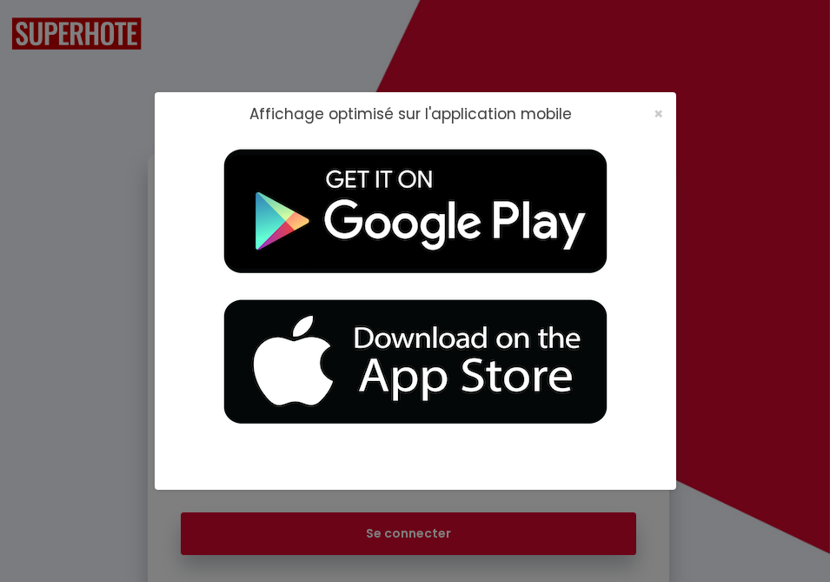
checkbox input "true"
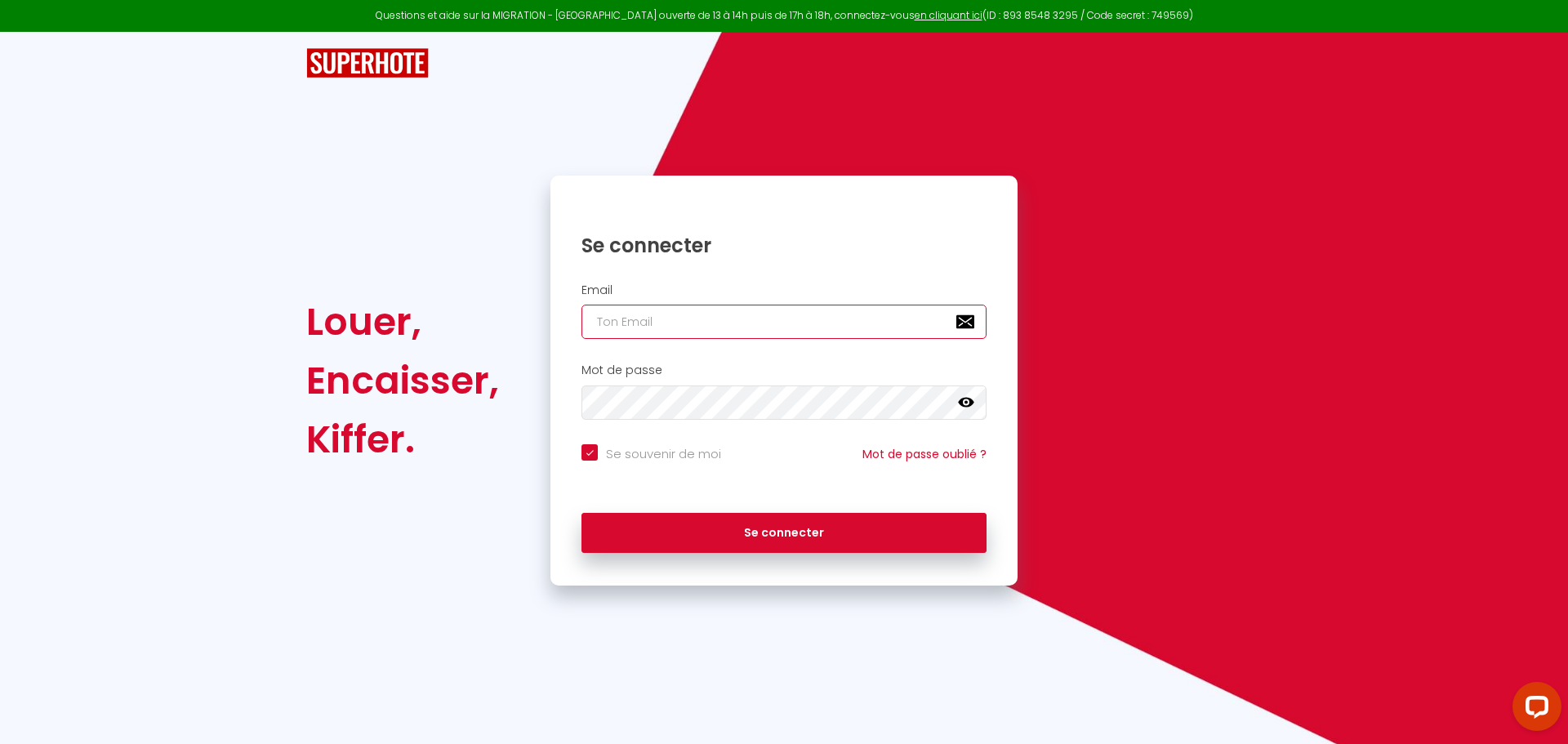
click at [605, 326] on input "email" at bounding box center [784, 321] width 405 height 35
type input "c"
checkbox input "true"
type input "ch"
checkbox input "true"
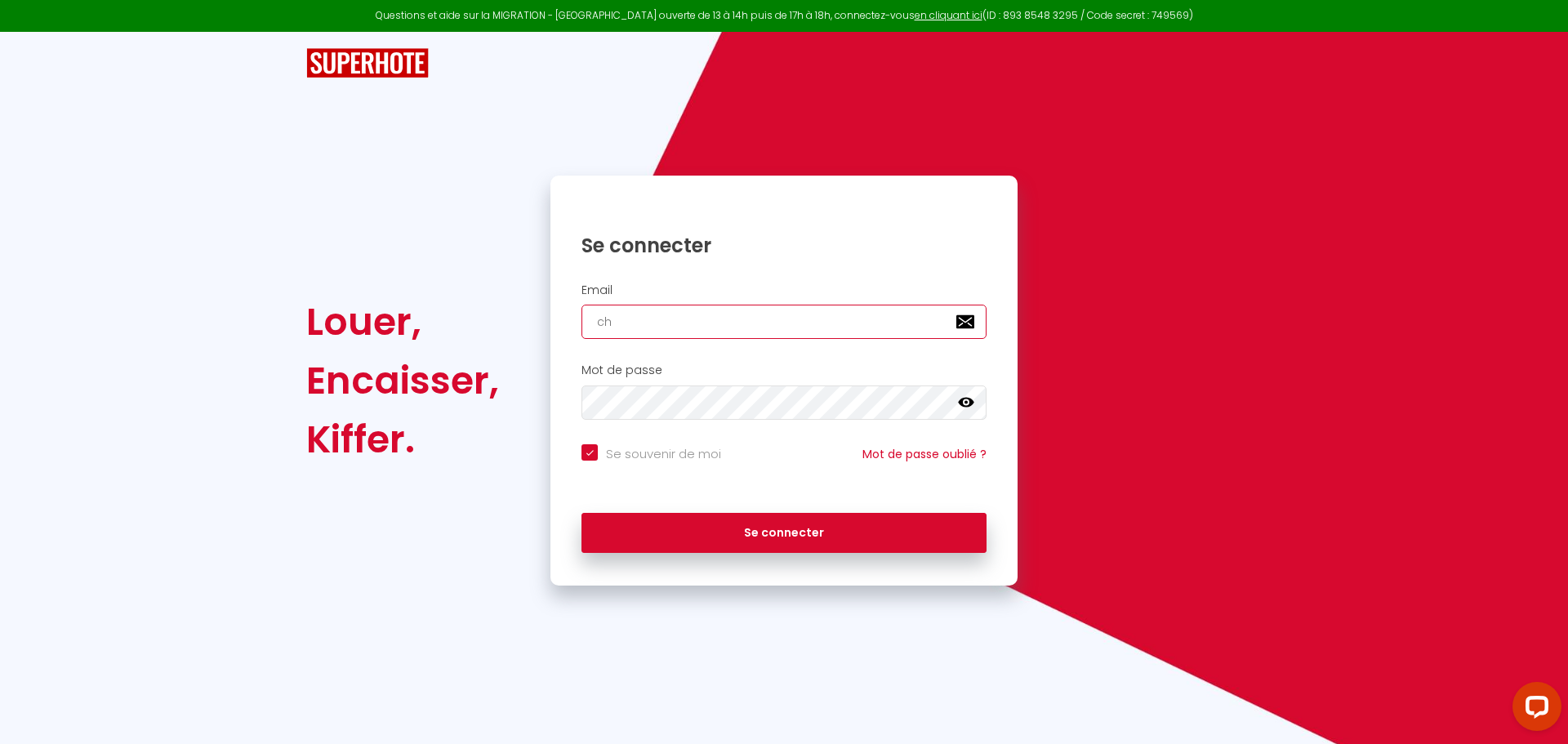
type input "chr"
checkbox input "true"
type input "chri"
checkbox input "true"
type input "[PERSON_NAME]"
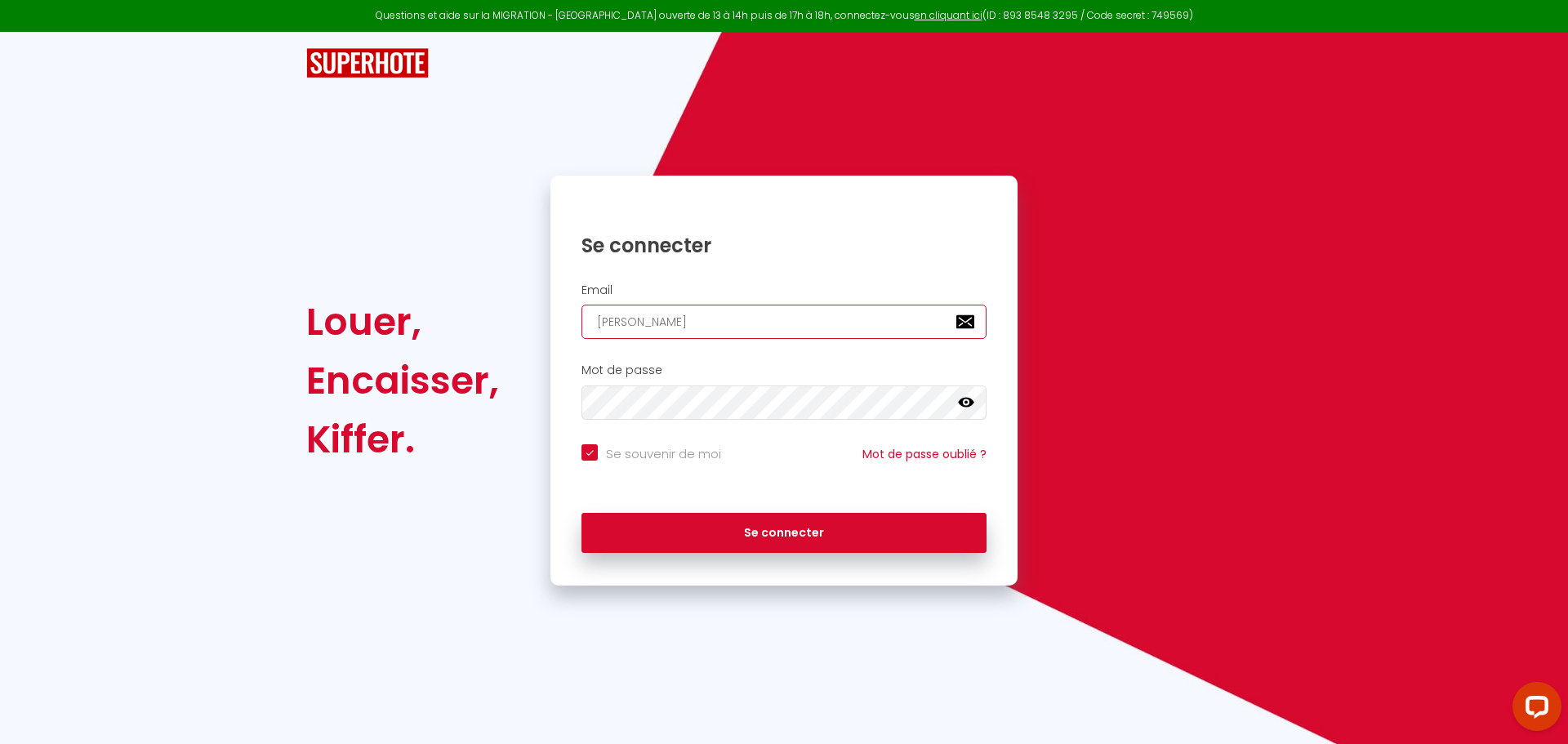
checkbox input "true"
type input "[DEMOGRAPHIC_DATA]"
checkbox input "true"
type input "[DEMOGRAPHIC_DATA]"
checkbox input "true"
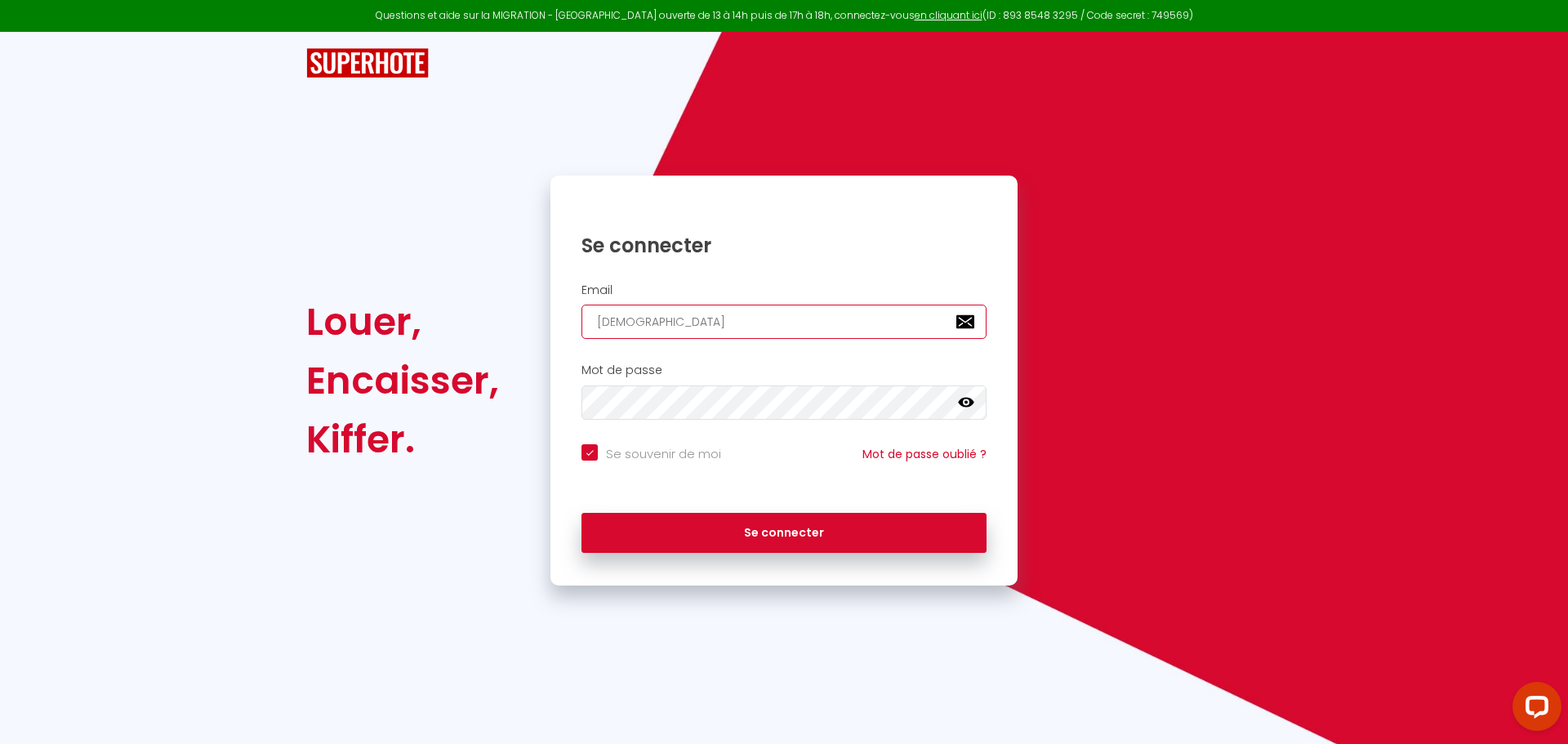
type input "christia"
checkbox input "true"
type input "[DEMOGRAPHIC_DATA]"
checkbox input "true"
type input "[DEMOGRAPHIC_DATA]."
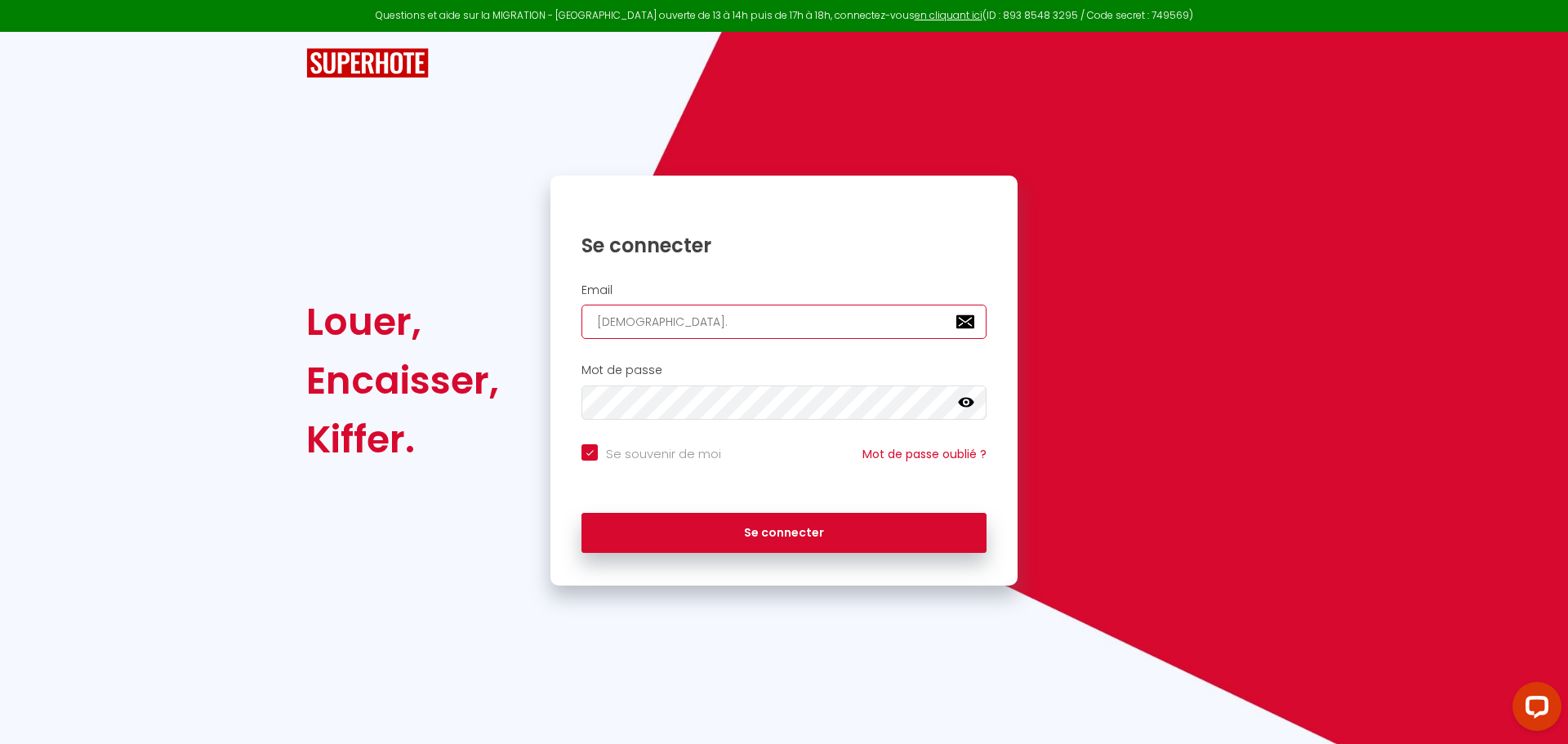
checkbox input "true"
type input "[DEMOGRAPHIC_DATA]b"
checkbox input "true"
type input "[DOMAIN_NAME]"
checkbox input "true"
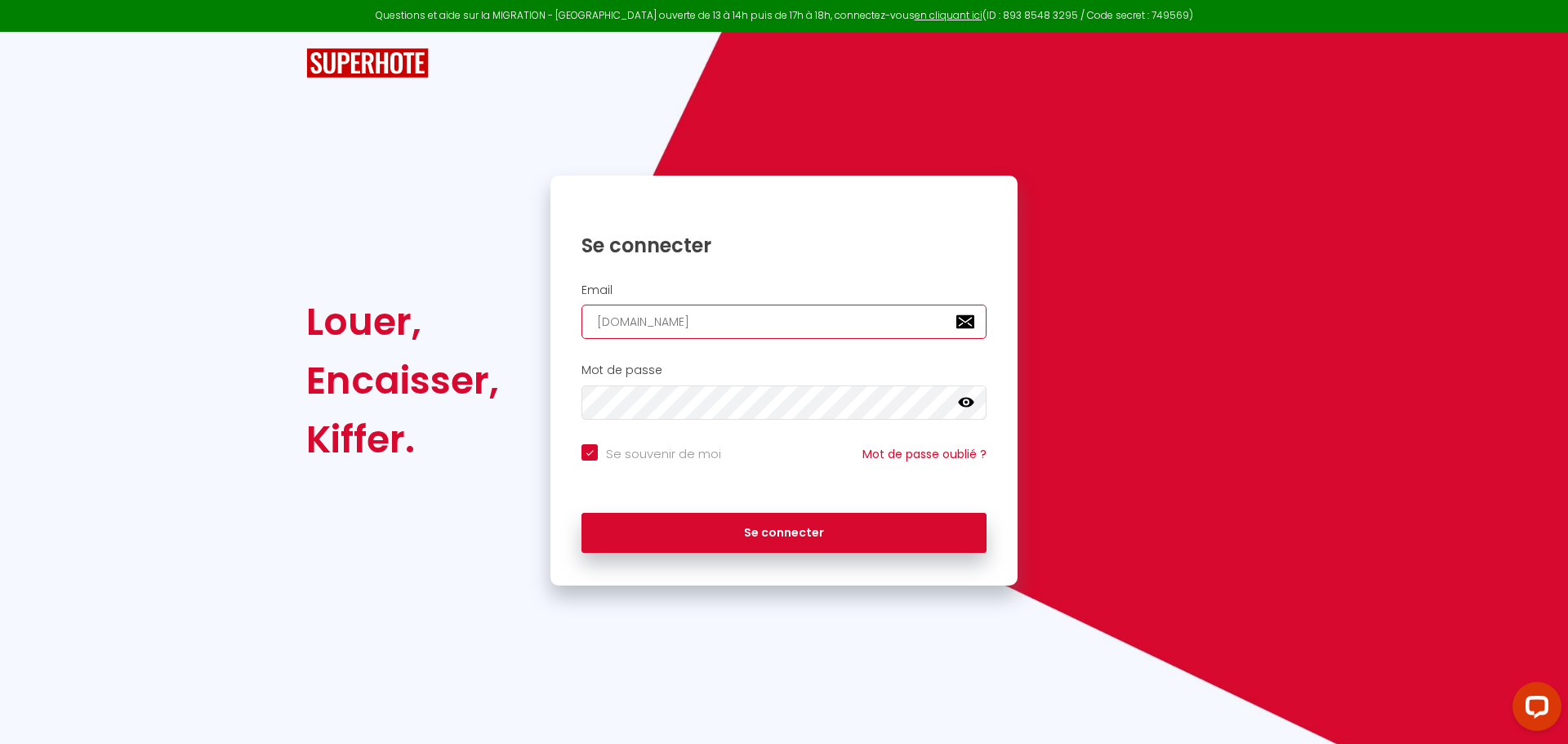
type input "[DEMOGRAPHIC_DATA]ber"
checkbox input "true"
type input "[DEMOGRAPHIC_DATA][PERSON_NAME]"
checkbox input "true"
type input "[DEMOGRAPHIC_DATA]berto"
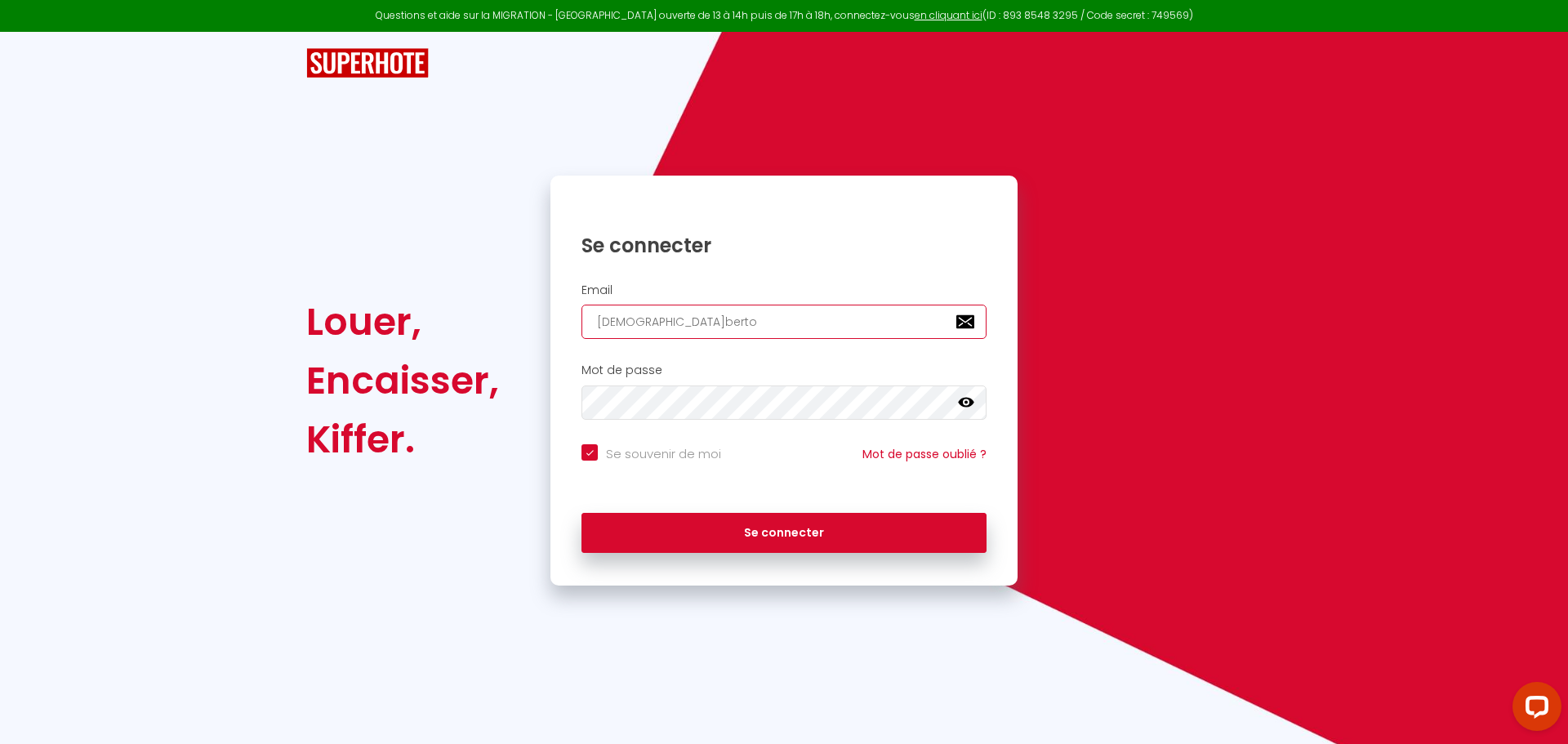
checkbox input "true"
type input "christian.berton"
checkbox input "true"
type input "[DEMOGRAPHIC_DATA]berton6"
checkbox input "true"
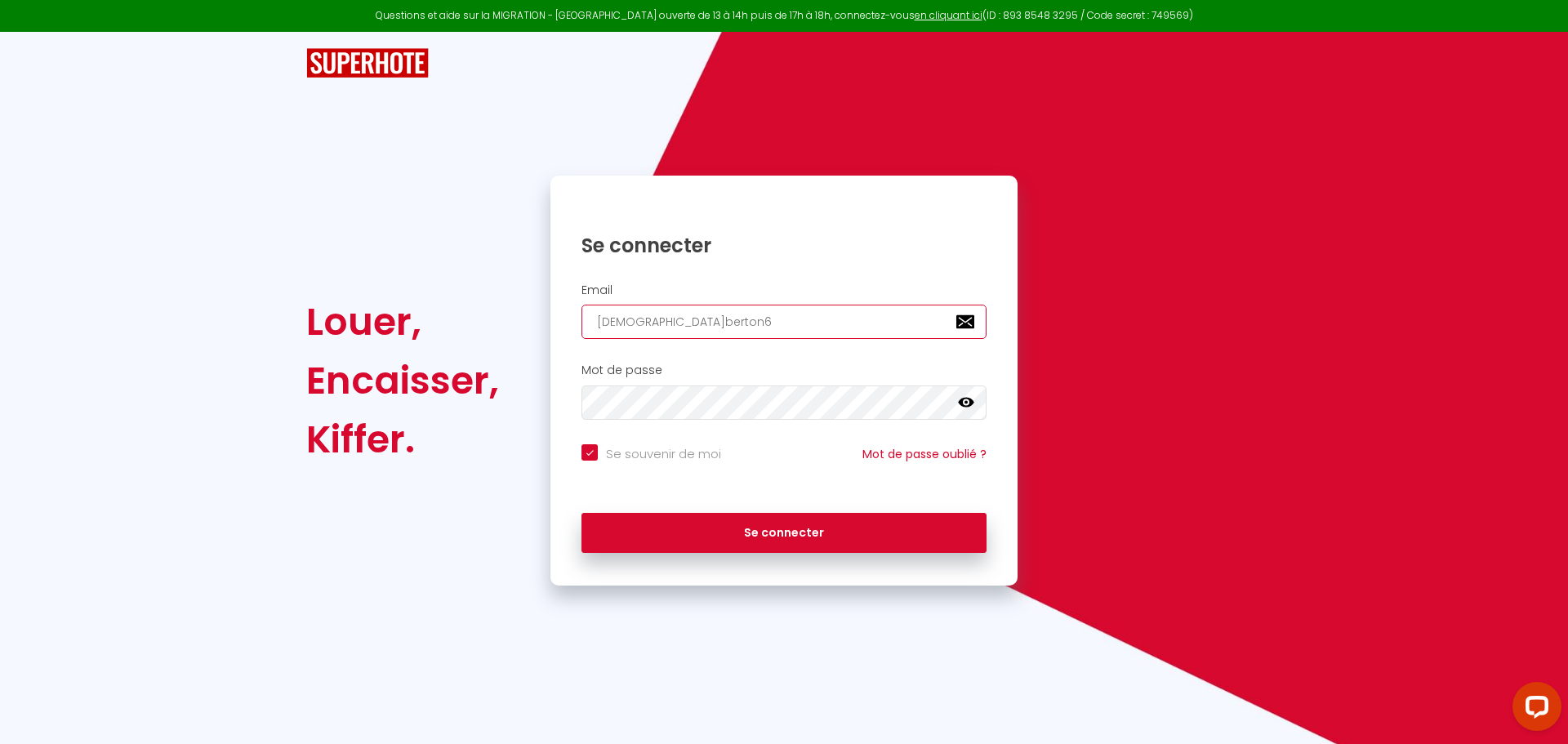
type input "[DEMOGRAPHIC_DATA]berton63"
checkbox input "true"
type input "[DEMOGRAPHIC_DATA]berton63@"
checkbox input "true"
type input "[DEMOGRAPHIC_DATA]"
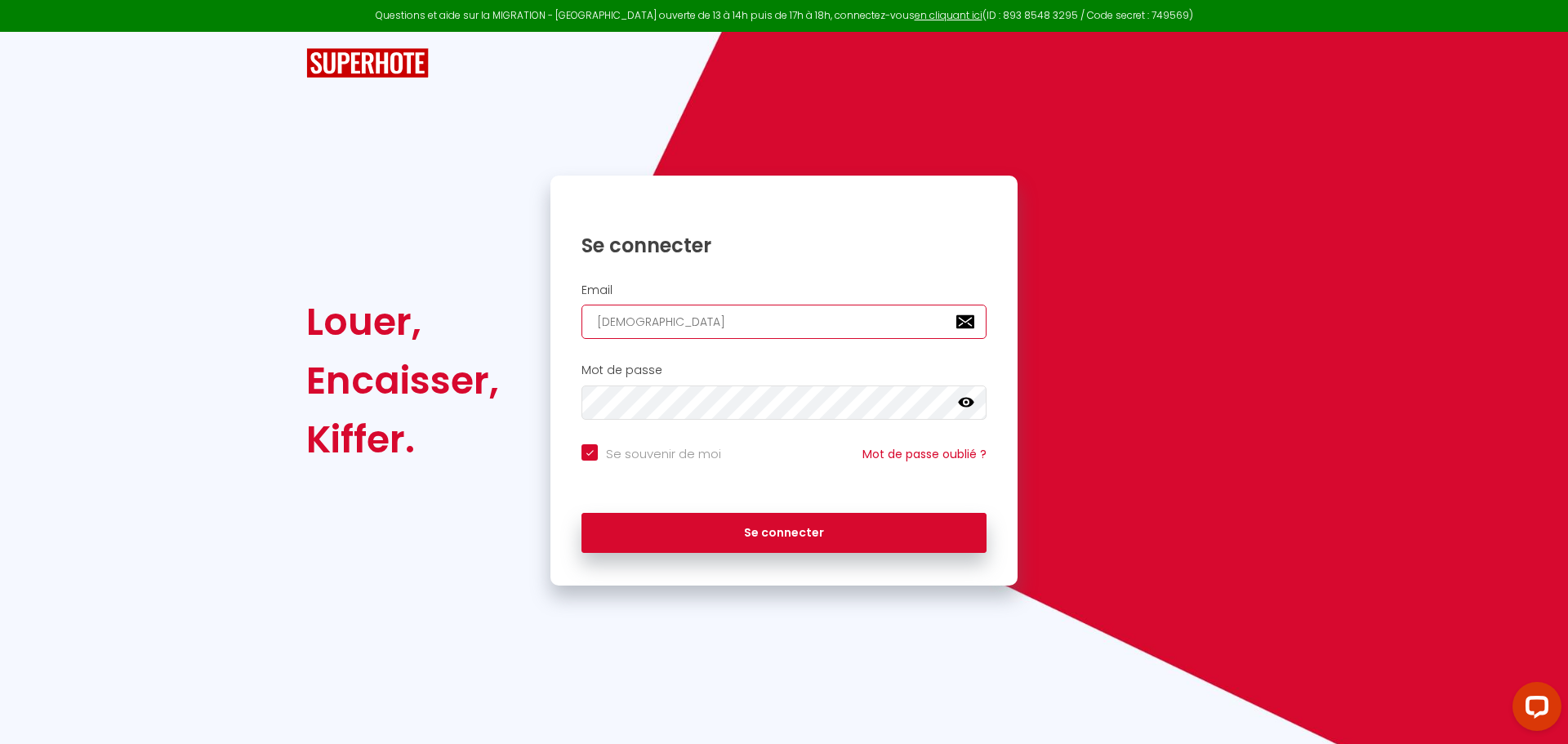
checkbox input "true"
type input "[DEMOGRAPHIC_DATA]"
checkbox input "true"
type input "[DEMOGRAPHIC_DATA]"
checkbox input "true"
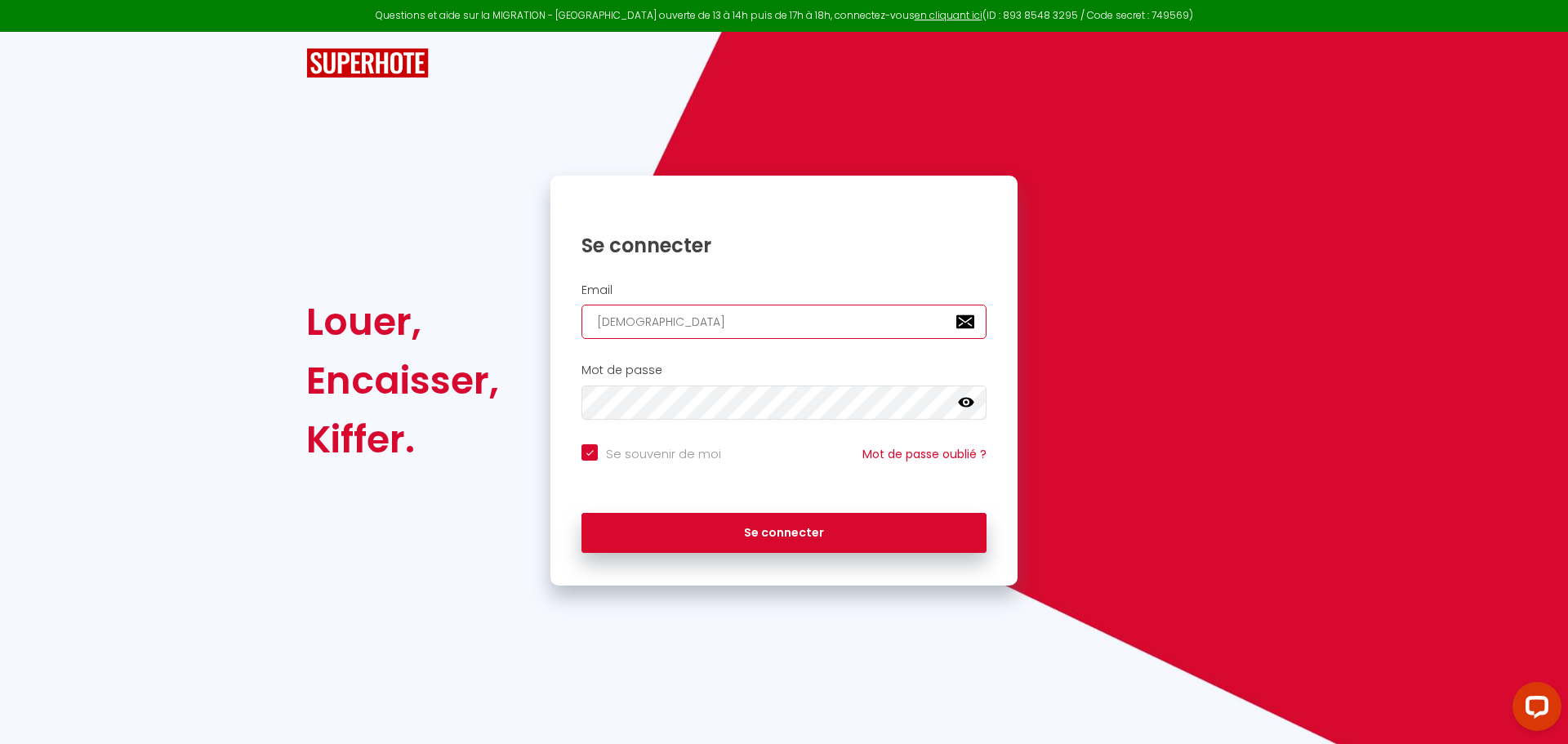
type input "[DEMOGRAPHIC_DATA]"
checkbox input "true"
type input "[DEMOGRAPHIC_DATA]"
checkbox input "true"
type input "[DEMOGRAPHIC_DATA]"
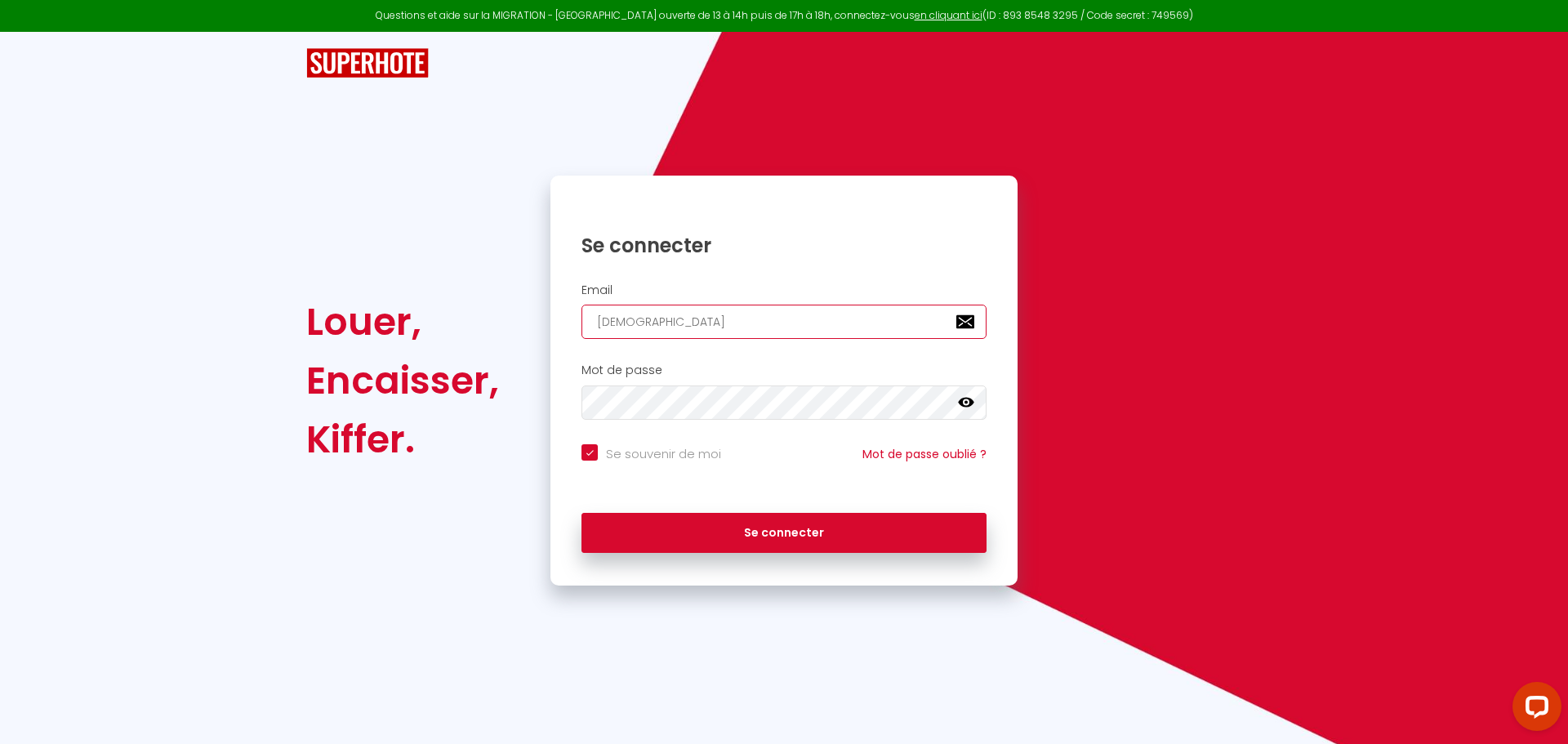
checkbox input "true"
type input "[DEMOGRAPHIC_DATA]."
checkbox input "true"
type input "christian.berton63@orange.f"
checkbox input "true"
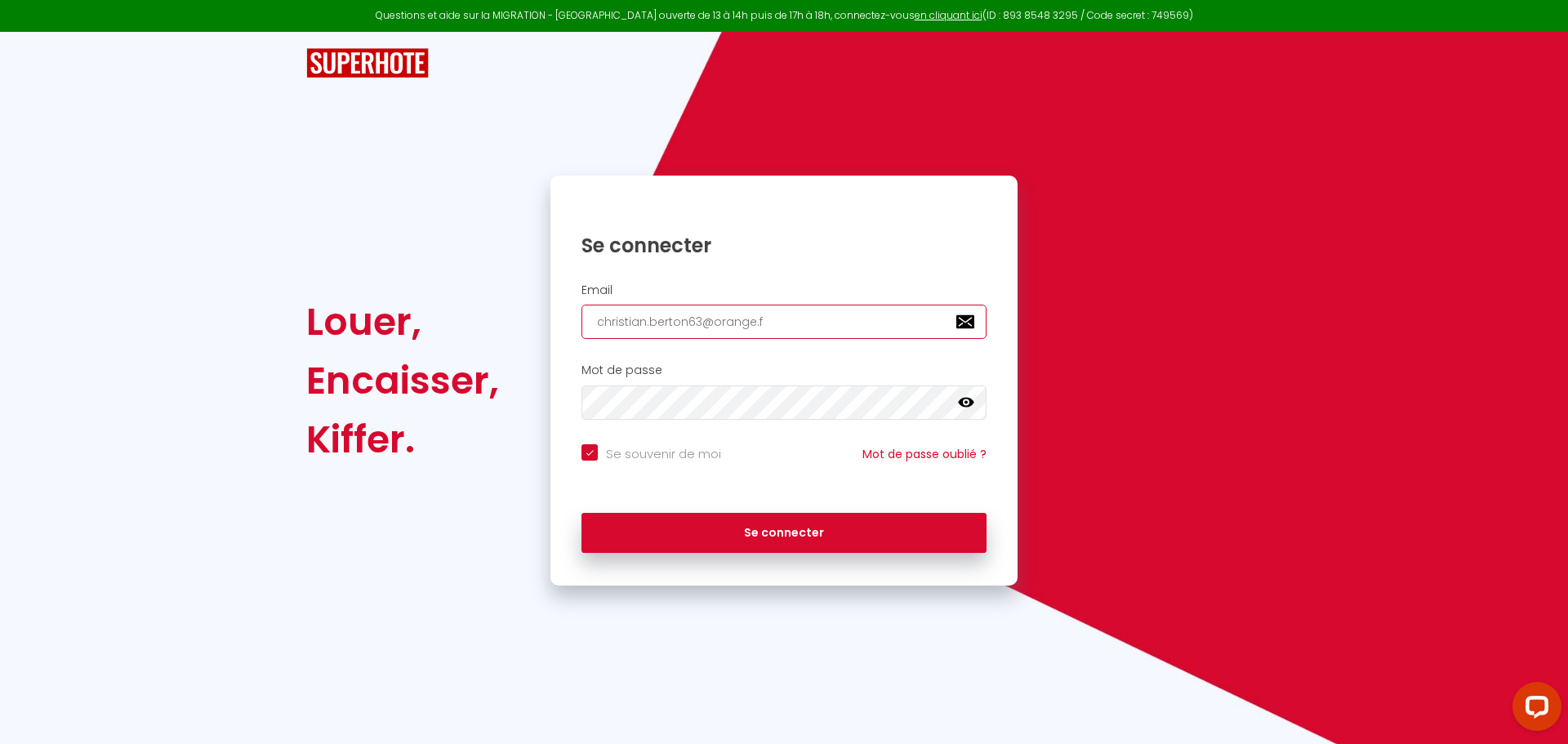
type input "[EMAIL_ADDRESS][DOMAIN_NAME]"
checkbox input "true"
type input "[EMAIL_ADDRESS][DOMAIN_NAME]"
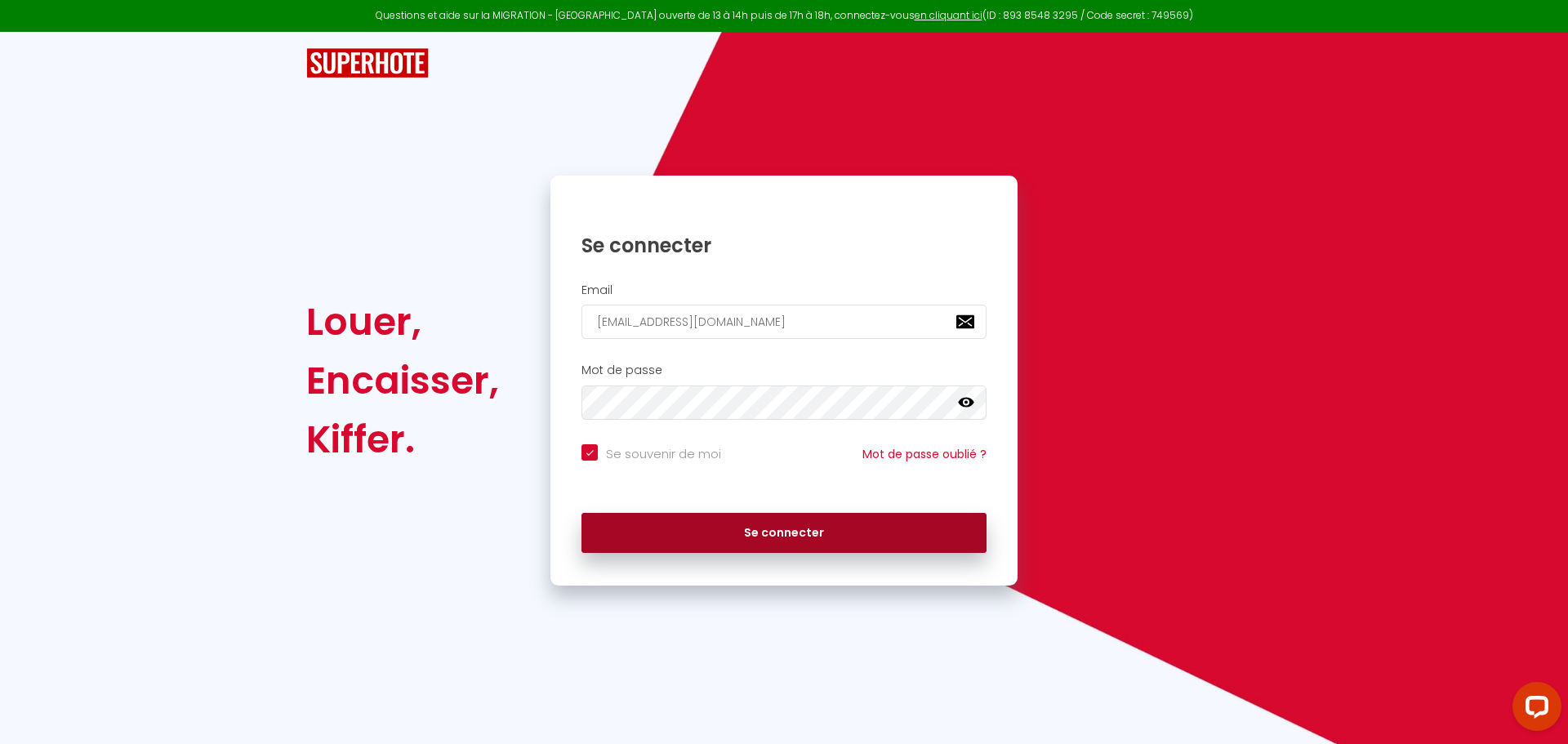
click at [787, 532] on button "Se connecter" at bounding box center [784, 533] width 405 height 40
checkbox input "true"
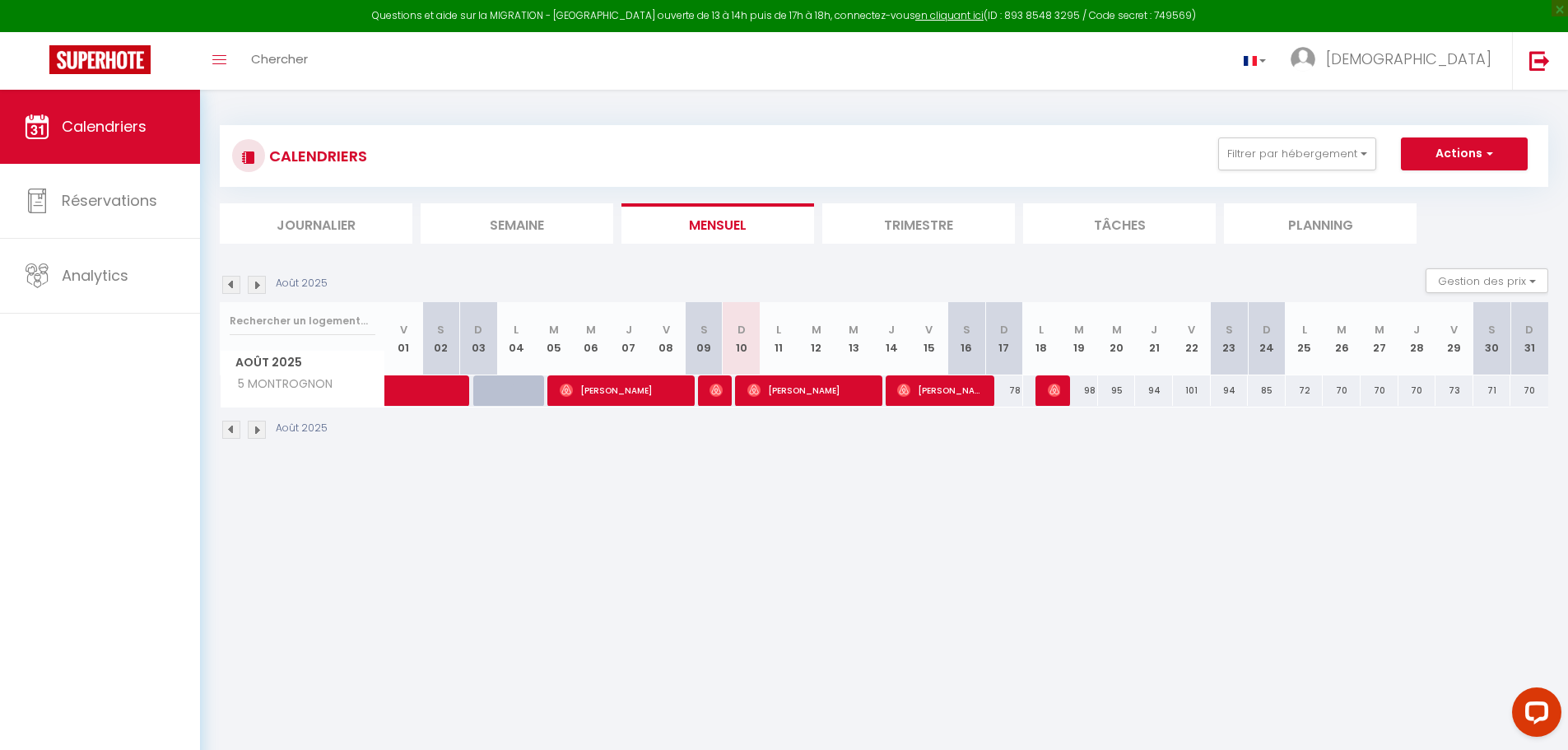
click at [249, 424] on img at bounding box center [257, 429] width 18 height 18
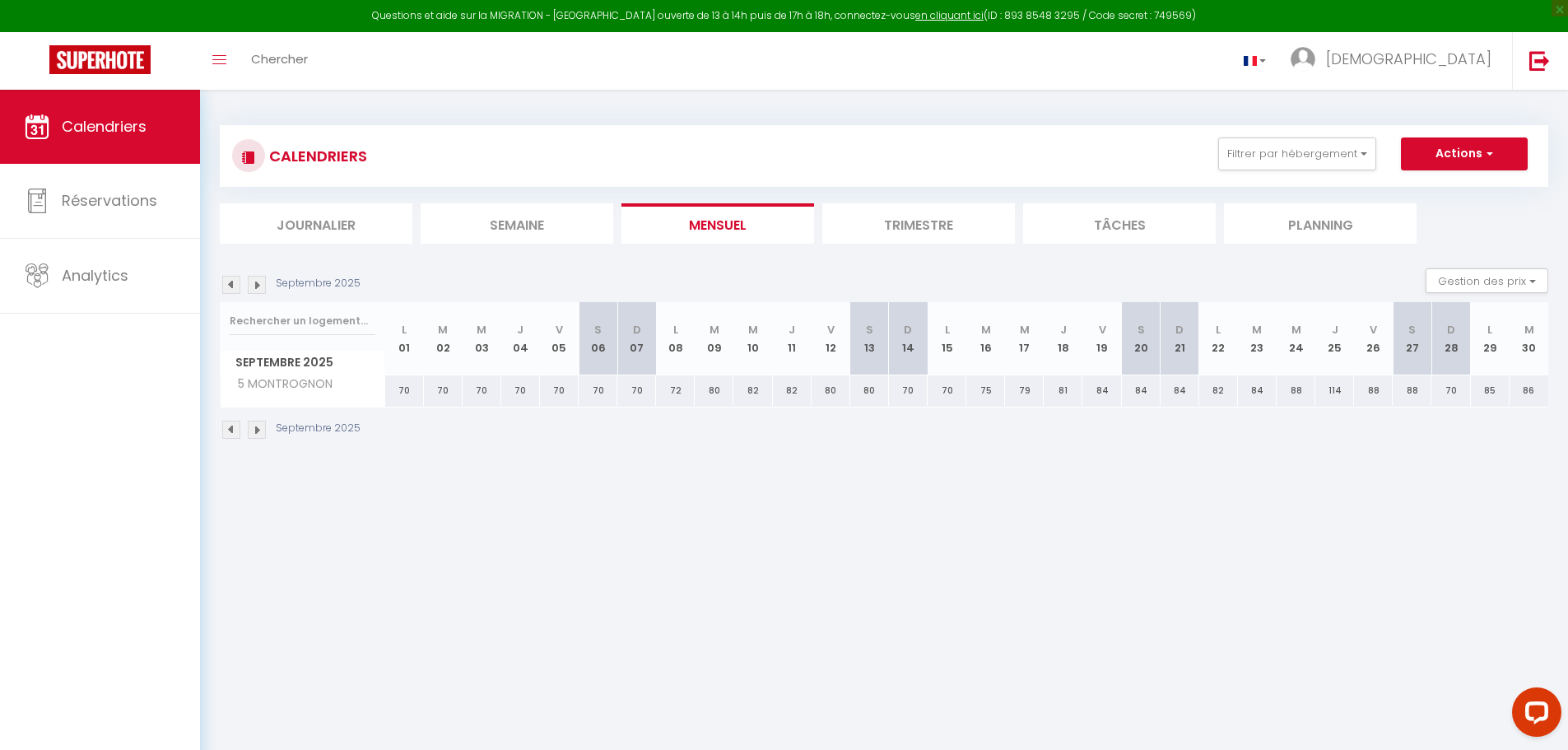
click at [229, 426] on img at bounding box center [231, 429] width 18 height 18
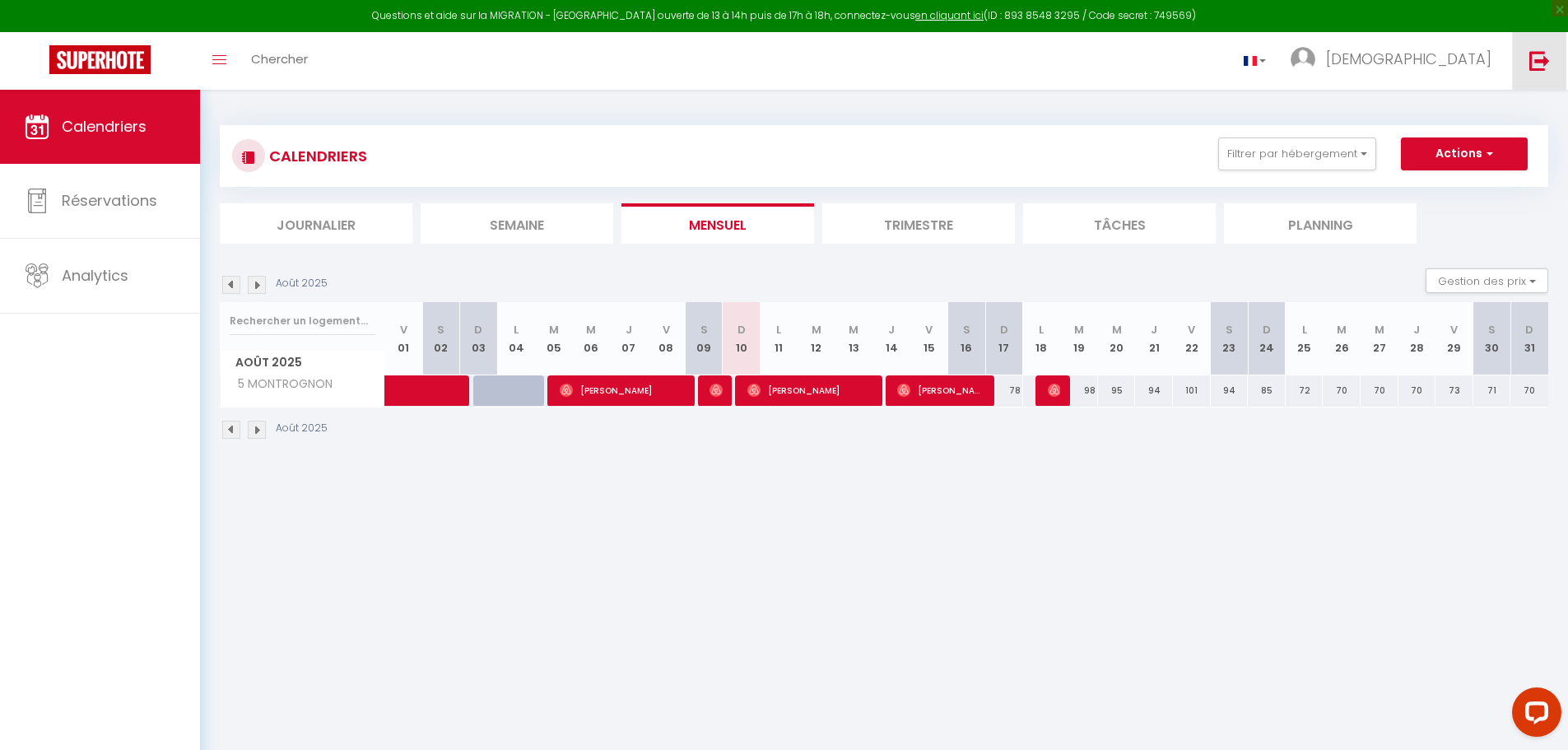
click at [1534, 60] on img at bounding box center [1540, 61] width 21 height 21
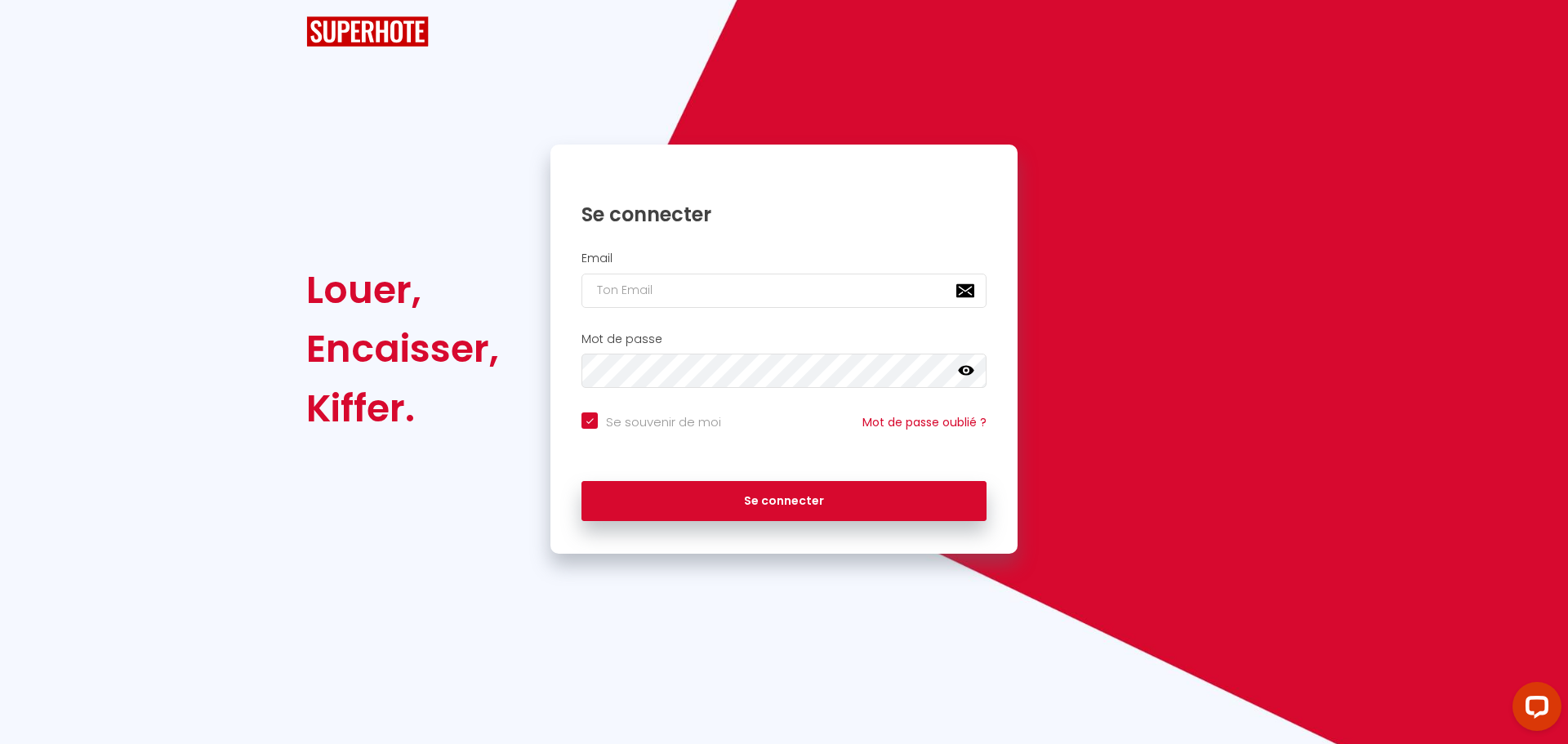
checkbox input "true"
